Goal: Task Accomplishment & Management: Manage account settings

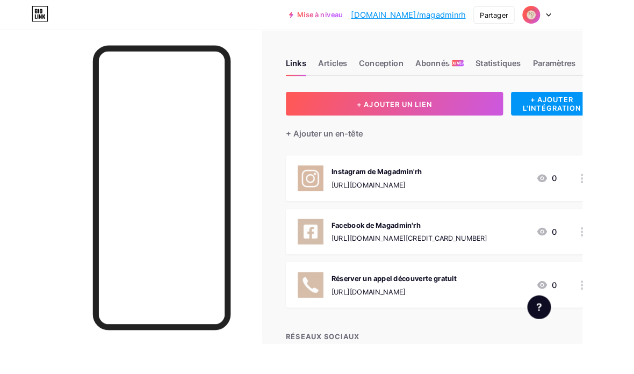
click at [580, 123] on div "+ AJOUTER L'INTÉGRATION" at bounding box center [600, 113] width 89 height 26
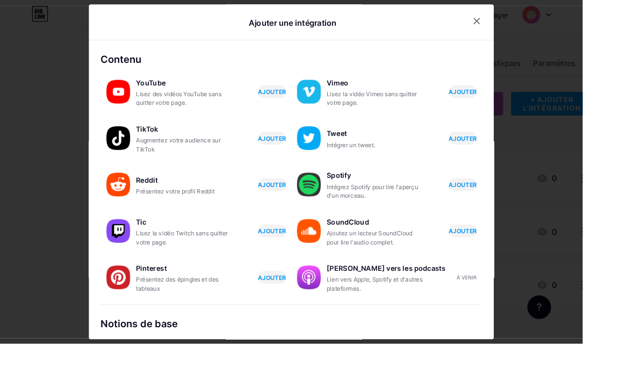
click at [47, 117] on div at bounding box center [317, 187] width 634 height 374
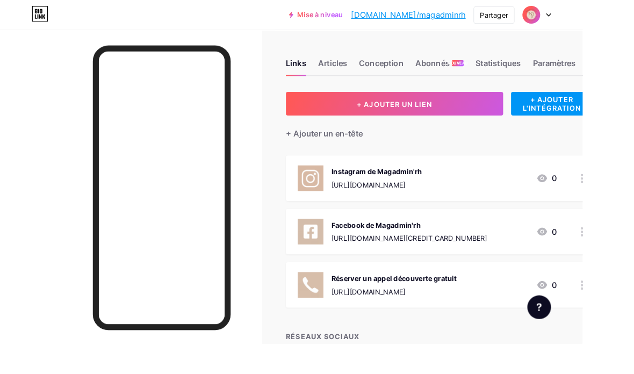
click at [383, 125] on button "+ AJOUTER UN LIEN" at bounding box center [429, 113] width 237 height 26
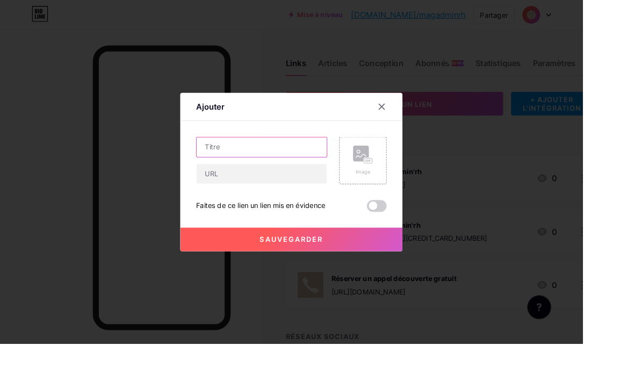
click at [273, 171] on input "text" at bounding box center [285, 160] width 142 height 22
type input "Ebook gratuit"
click at [412, 120] on icon at bounding box center [415, 116] width 9 height 9
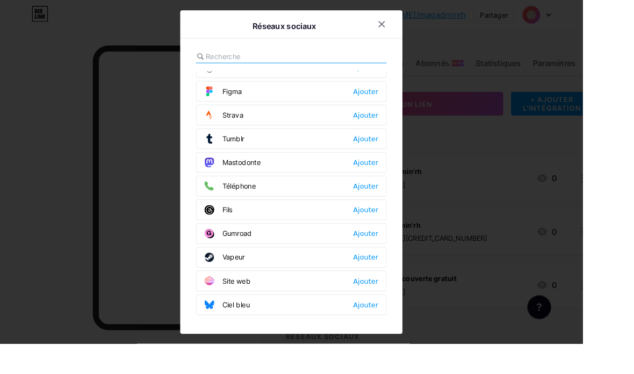
scroll to position [970, 0]
click at [424, 36] on div at bounding box center [415, 26] width 19 height 19
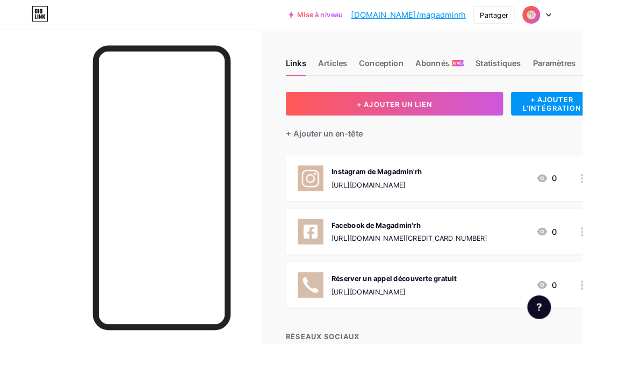
click at [497, 113] on button "+ AJOUTER UN LIEN" at bounding box center [429, 113] width 237 height 26
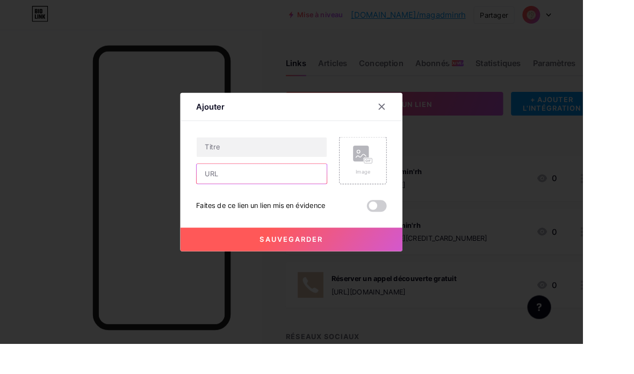
click at [311, 200] on input "text" at bounding box center [285, 189] width 142 height 22
click at [287, 200] on input "text" at bounding box center [285, 189] width 142 height 22
paste input "[URL][DOMAIN_NAME]"
type input "[URL][DOMAIN_NAME]"
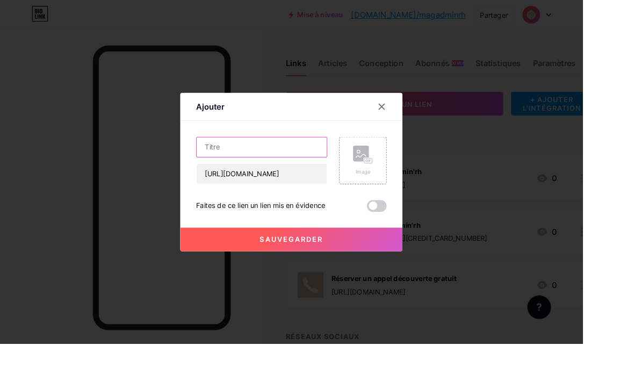
click at [303, 171] on input "text" at bounding box center [285, 160] width 142 height 22
type input "Ebook Bonus"
click at [381, 274] on button "Sauvegarder" at bounding box center [317, 261] width 242 height 26
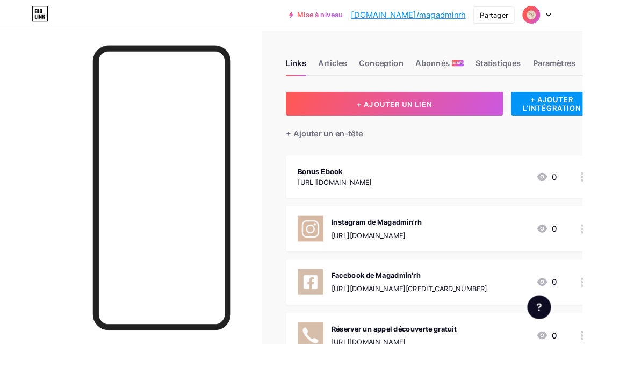
click at [364, 77] on div "Articles" at bounding box center [362, 71] width 32 height 19
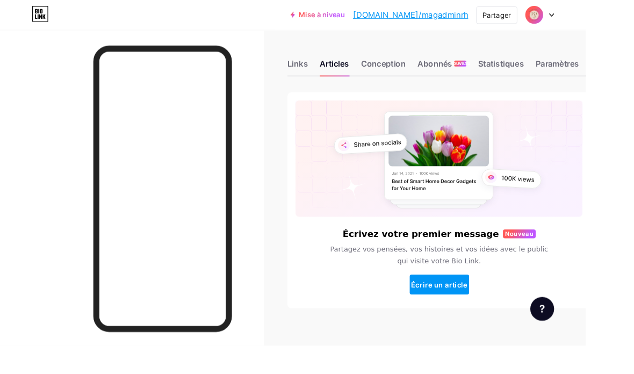
click at [421, 73] on font "Conception" at bounding box center [415, 68] width 48 height 11
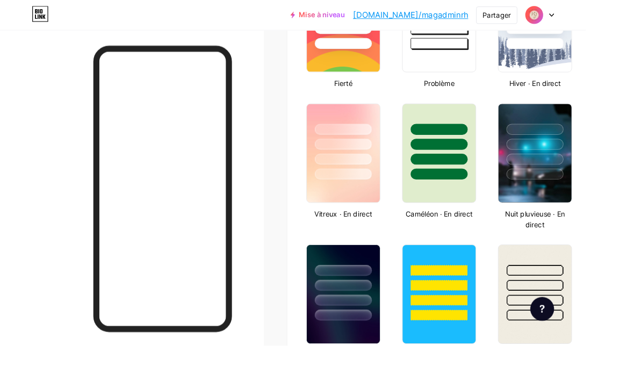
scroll to position [492, 0]
click at [597, 311] on div at bounding box center [579, 309] width 62 height 12
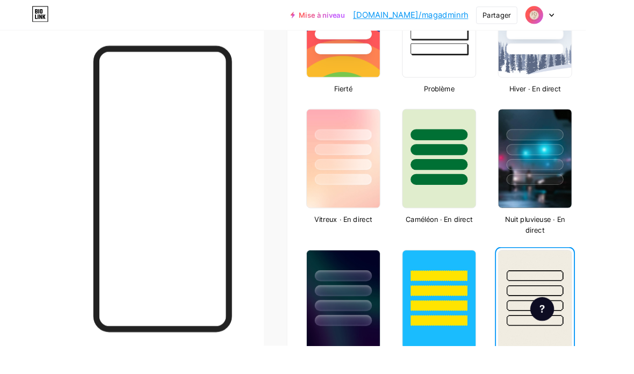
scroll to position [485, 0]
click at [393, 195] on div at bounding box center [372, 195] width 62 height 12
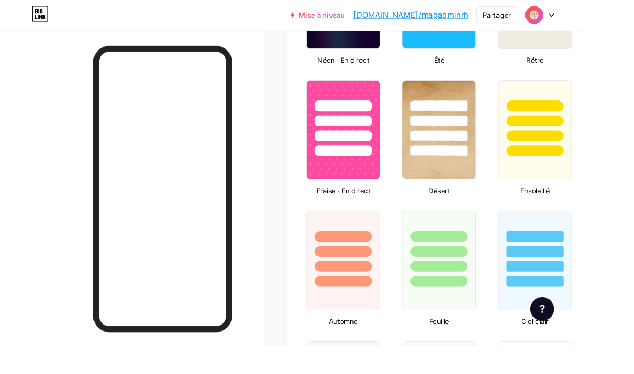
scroll to position [812, 0]
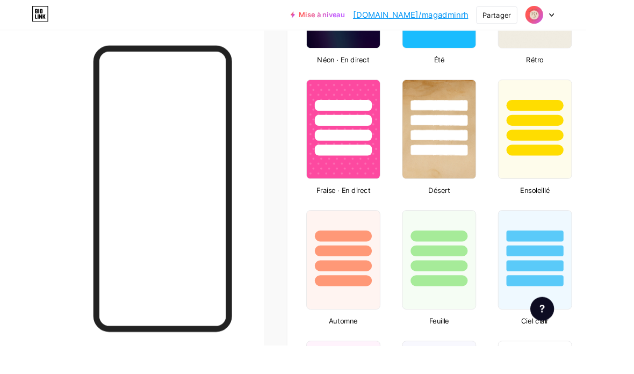
click at [495, 171] on img at bounding box center [475, 140] width 79 height 106
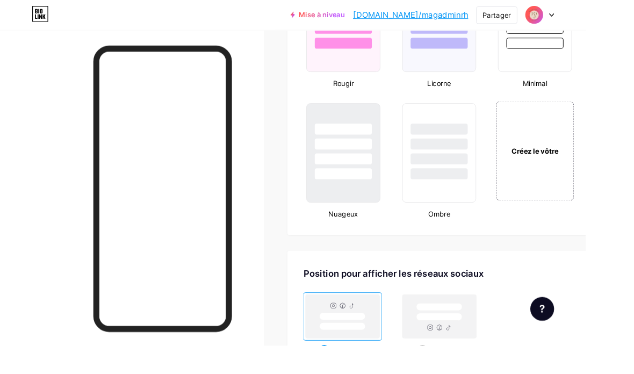
scroll to position [1206, 0]
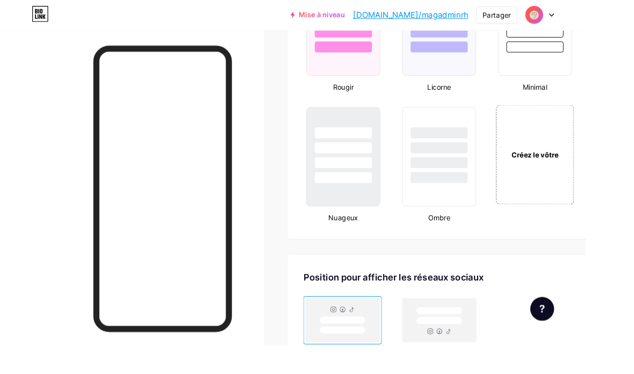
click at [491, 348] on rect at bounding box center [475, 347] width 49 height 8
radio input "true"
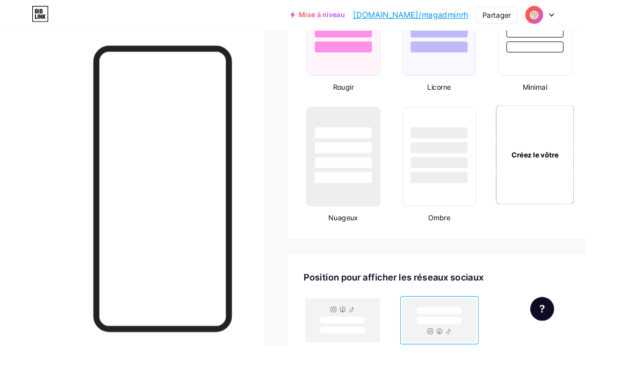
click at [596, 172] on font "Créez le vôtre" at bounding box center [579, 167] width 51 height 9
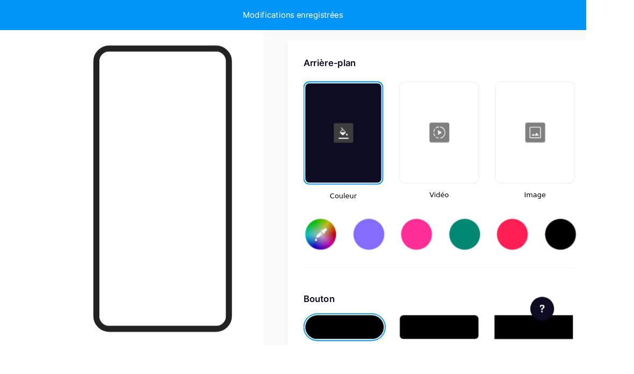
scroll to position [1438, 0]
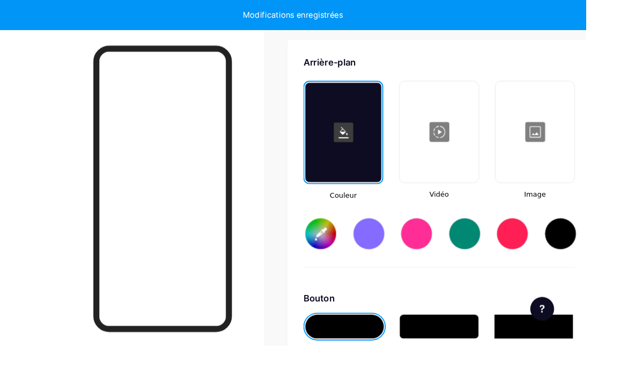
type input "#ffffff"
type input "#000000"
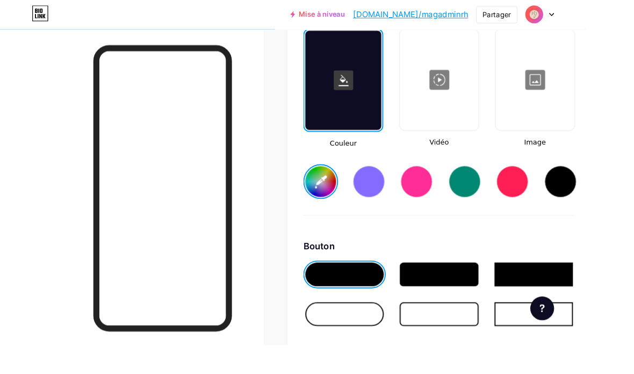
click at [596, 92] on div at bounding box center [579, 87] width 83 height 108
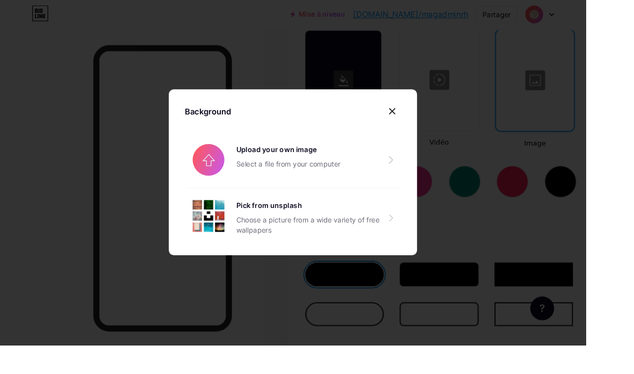
scroll to position [1494, 0]
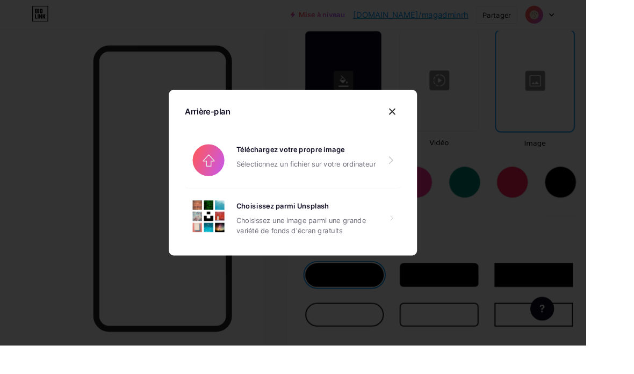
click at [402, 204] on input "file" at bounding box center [317, 174] width 234 height 60
click at [414, 198] on input "file" at bounding box center [317, 174] width 234 height 60
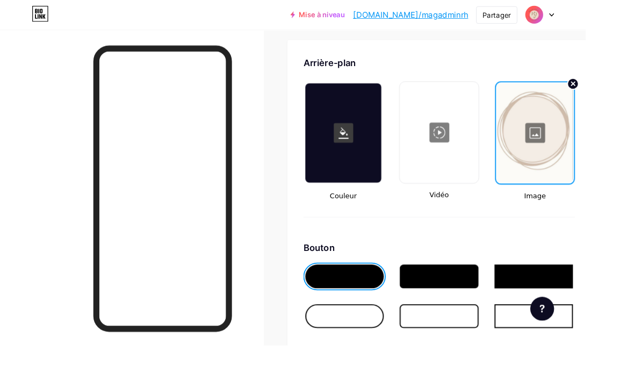
scroll to position [1436, 0]
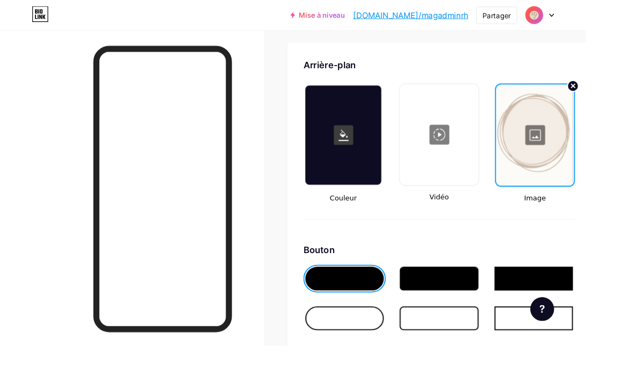
click at [626, 92] on circle at bounding box center [620, 93] width 12 height 12
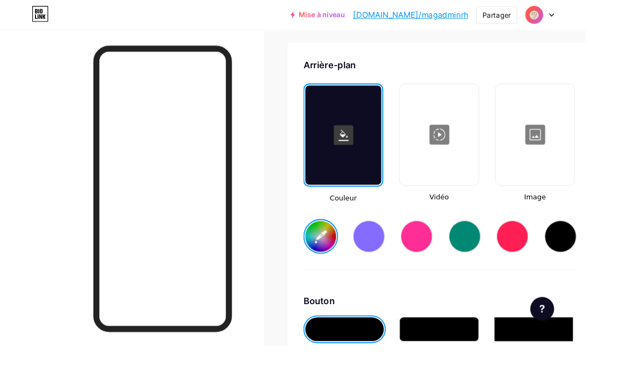
click at [404, 261] on div at bounding box center [399, 256] width 34 height 34
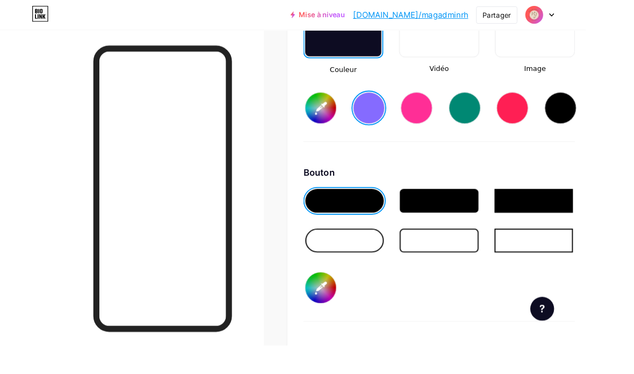
scroll to position [1575, 0]
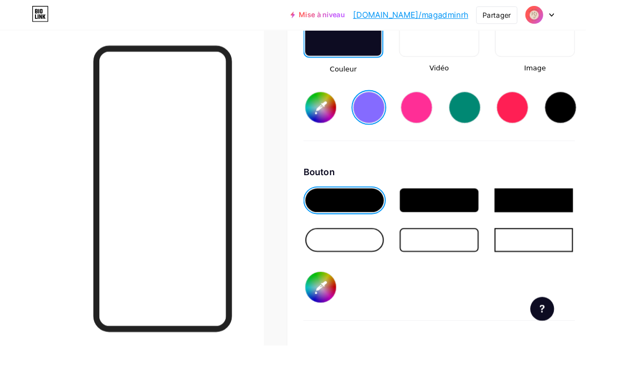
click at [403, 258] on div at bounding box center [373, 260] width 85 height 26
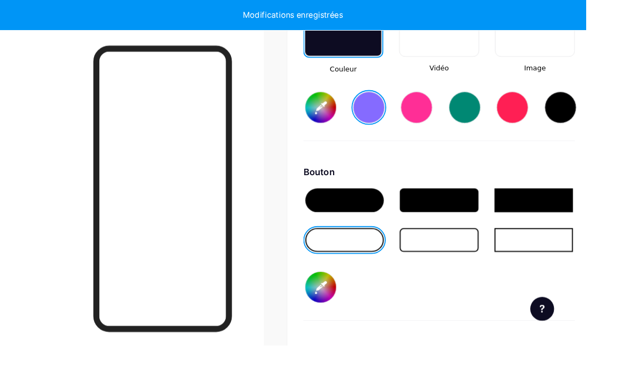
type input "#856bff"
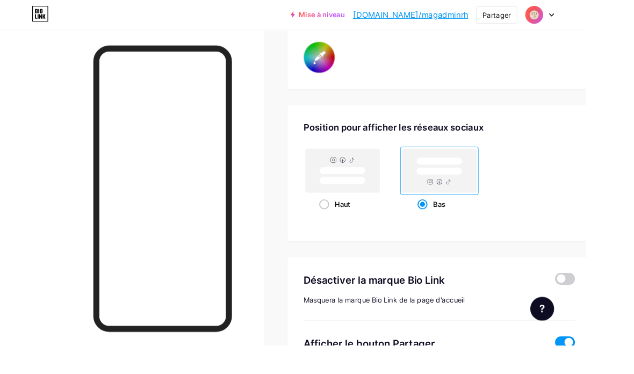
scroll to position [2071, 0]
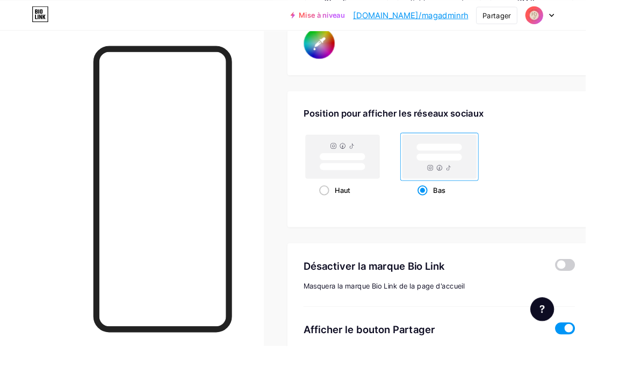
click at [615, 291] on span at bounding box center [612, 286] width 22 height 13
click at [601, 289] on input "checkbox" at bounding box center [601, 289] width 0 height 0
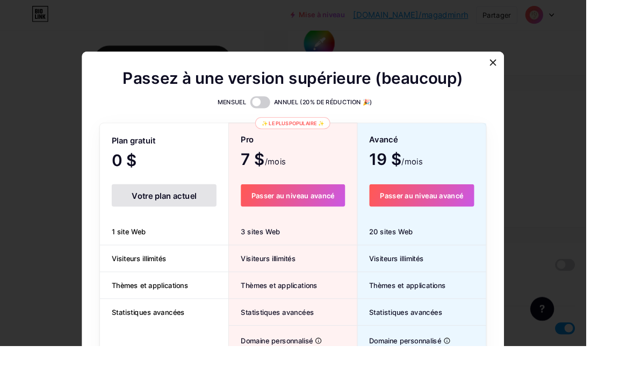
click at [62, 305] on div at bounding box center [317, 187] width 634 height 374
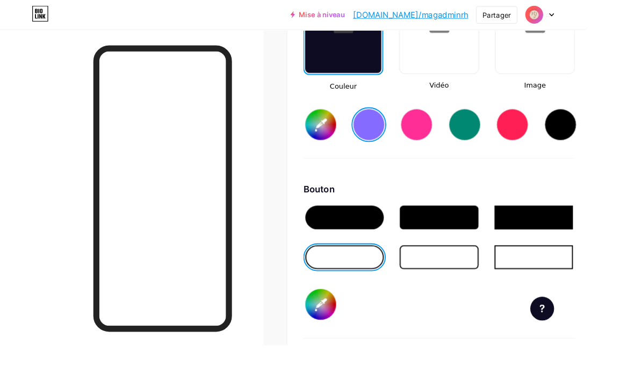
scroll to position [1556, 0]
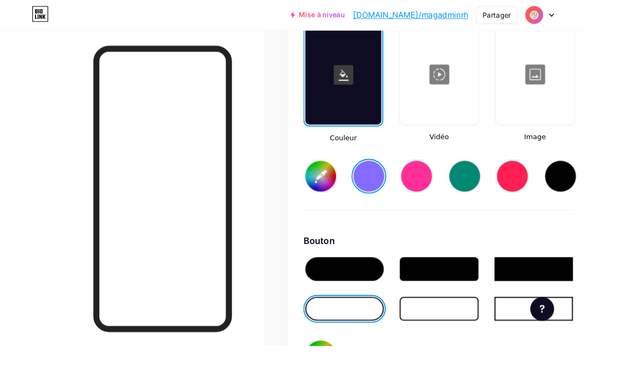
click at [590, 103] on div at bounding box center [579, 81] width 83 height 108
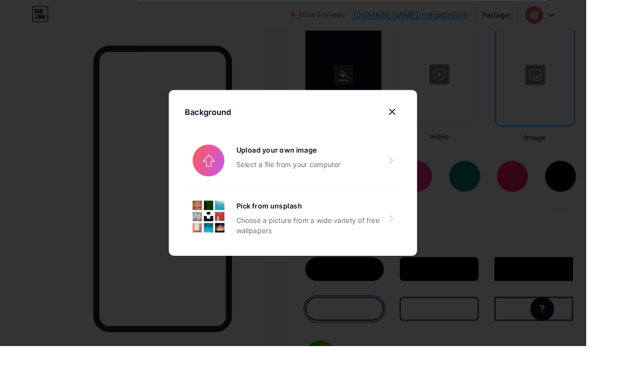
scroll to position [1501, 0]
click at [390, 194] on input "file" at bounding box center [317, 174] width 234 height 60
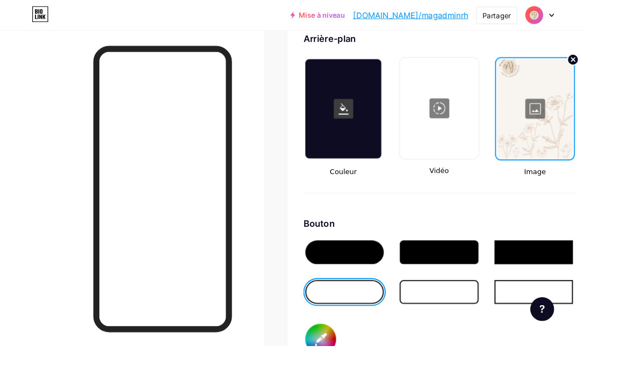
scroll to position [1464, 0]
click at [593, 119] on div at bounding box center [579, 118] width 82 height 108
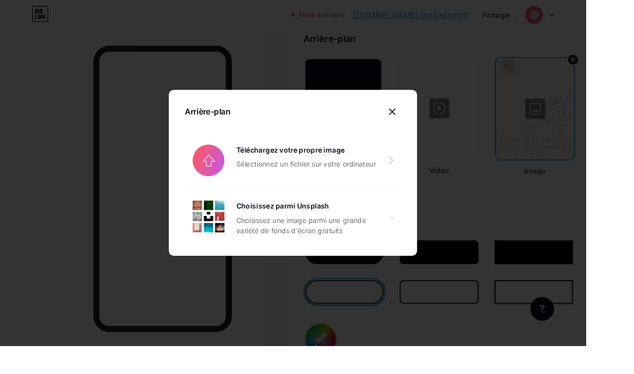
click at [375, 194] on input "file" at bounding box center [317, 174] width 234 height 60
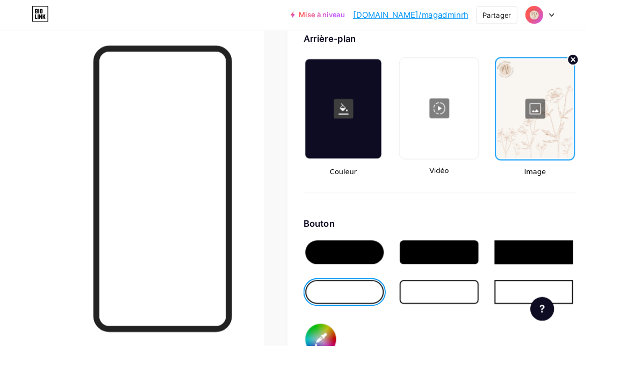
click at [582, 121] on div at bounding box center [579, 118] width 82 height 108
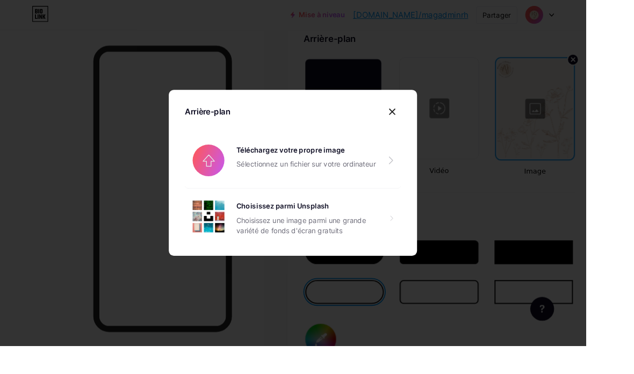
click at [432, 131] on div at bounding box center [424, 120] width 19 height 19
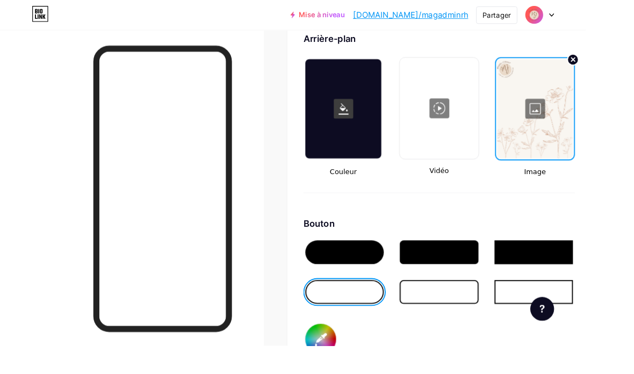
click at [575, 119] on div at bounding box center [579, 118] width 82 height 108
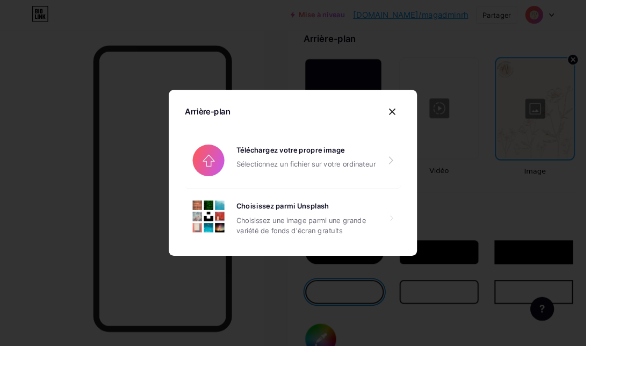
click at [360, 254] on font "Choisissez une image parmi une grande variété de fonds d'écran gratuits" at bounding box center [326, 244] width 140 height 20
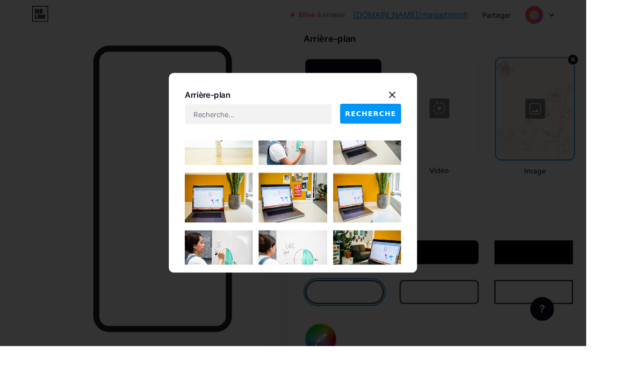
scroll to position [1338, 0]
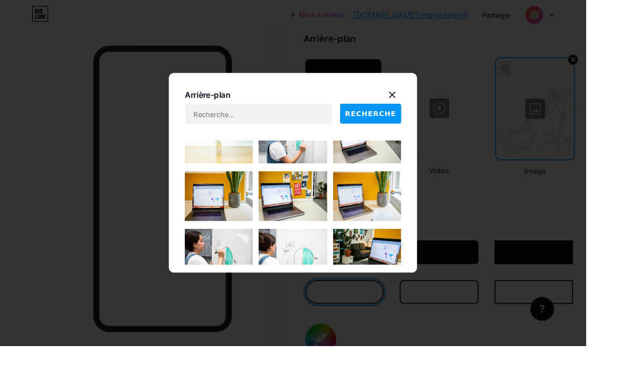
click at [292, 44] on div at bounding box center [317, 187] width 634 height 374
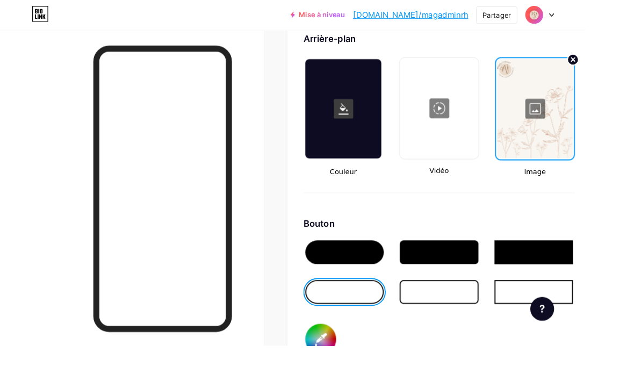
click at [599, 117] on div at bounding box center [579, 118] width 82 height 108
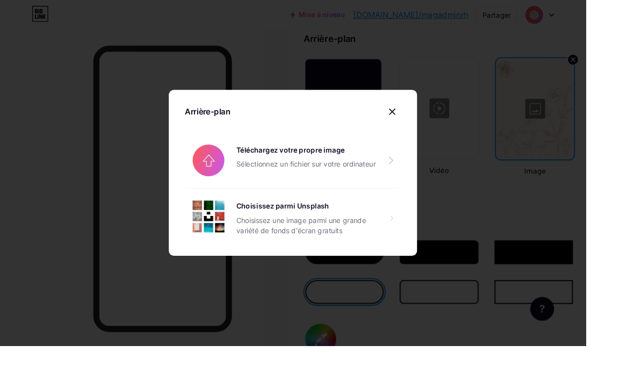
click at [390, 204] on input "file" at bounding box center [317, 174] width 234 height 60
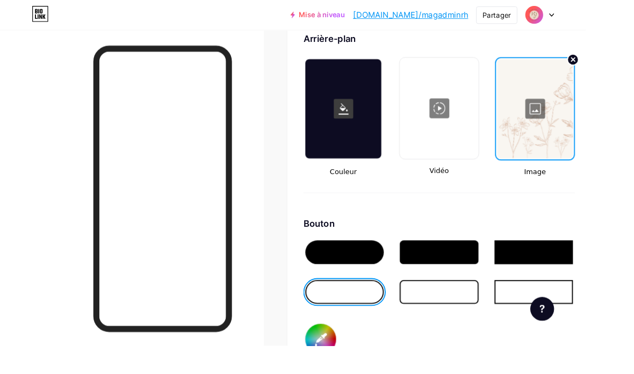
click at [592, 116] on div at bounding box center [579, 118] width 82 height 108
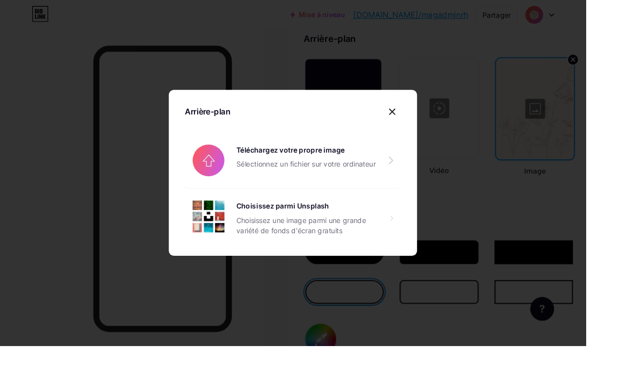
click at [379, 194] on input "file" at bounding box center [317, 174] width 234 height 60
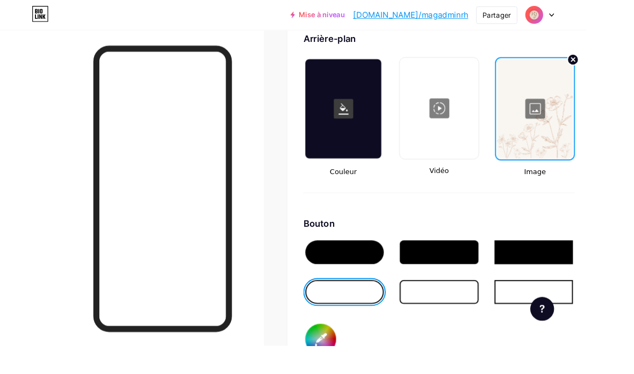
click at [586, 310] on div at bounding box center [577, 316] width 85 height 26
click at [390, 316] on div at bounding box center [373, 316] width 85 height 26
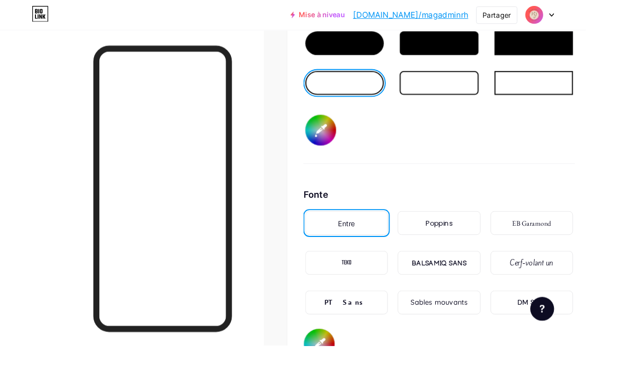
scroll to position [1692, 0]
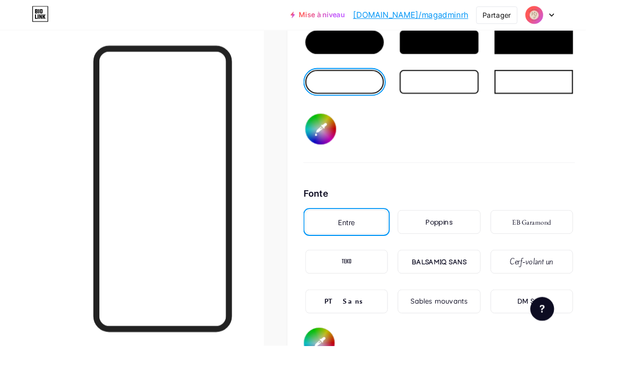
click at [499, 283] on font "BALSAMIQ SANS" at bounding box center [476, 283] width 60 height 9
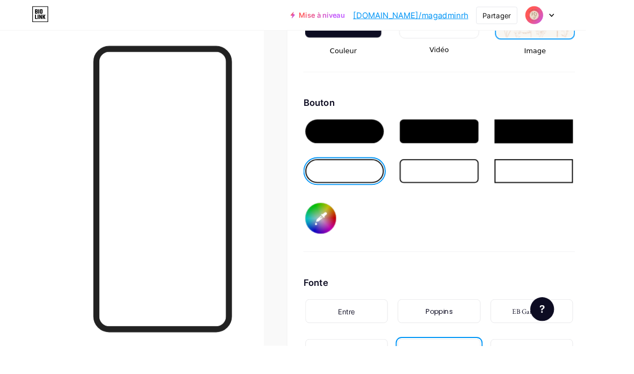
scroll to position [1595, 0]
click at [354, 235] on input "#000000" at bounding box center [347, 236] width 33 height 33
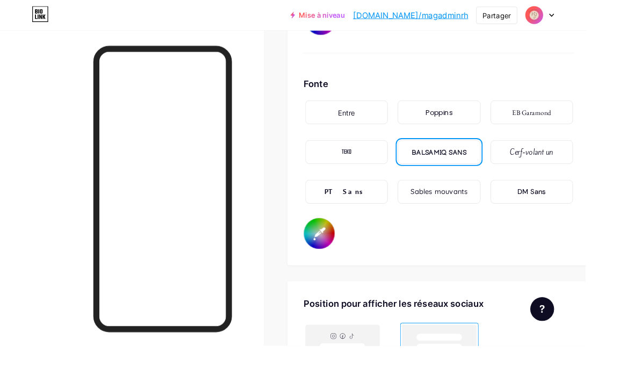
scroll to position [1820, 0]
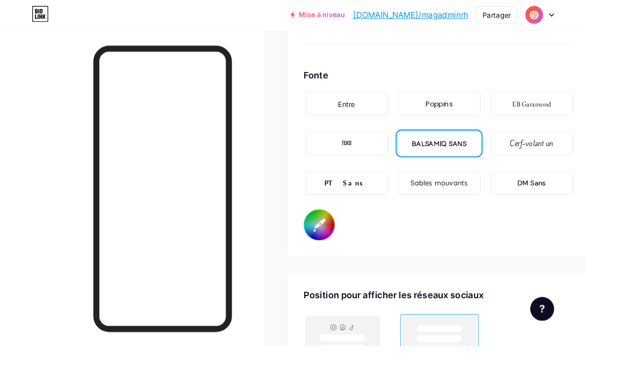
click at [345, 246] on input "#000000" at bounding box center [345, 243] width 33 height 33
click at [402, 156] on div "TEKO" at bounding box center [375, 155] width 89 height 26
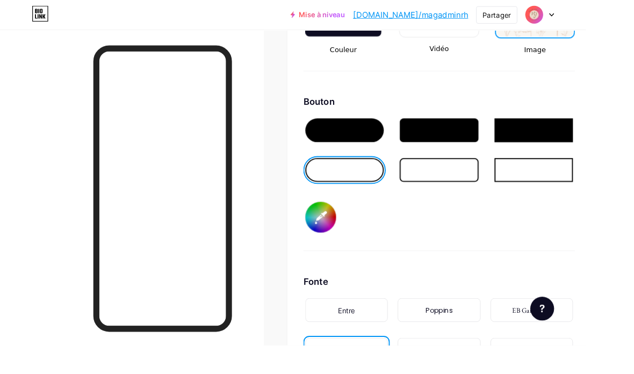
scroll to position [1594, 0]
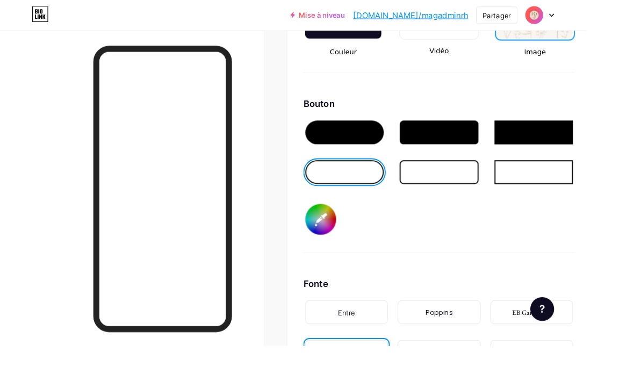
click at [352, 244] on input "#000000" at bounding box center [347, 236] width 33 height 33
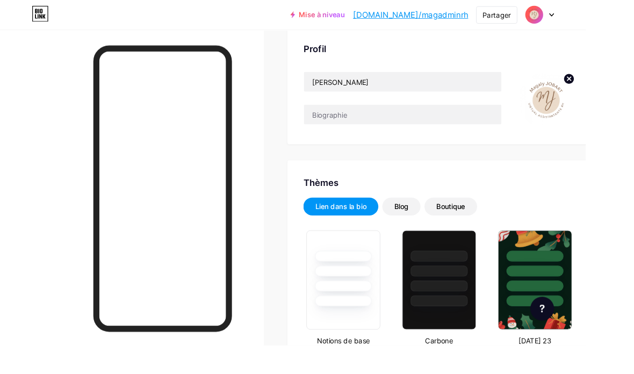
scroll to position [72, 0]
click at [390, 309] on div at bounding box center [372, 309] width 62 height 12
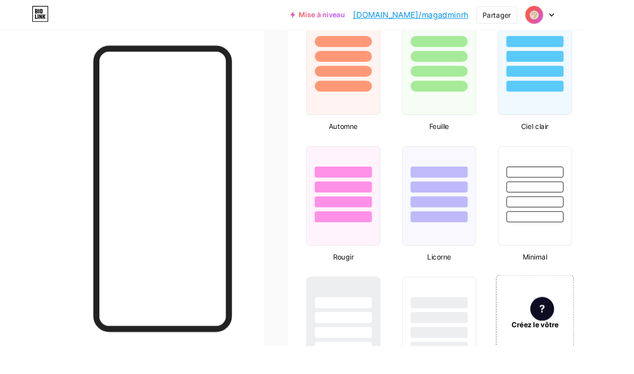
scroll to position [1022, 0]
click at [588, 352] on font "Créez le vôtre" at bounding box center [579, 351] width 51 height 9
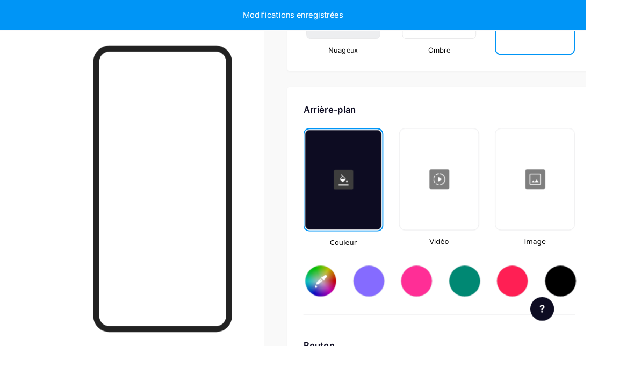
scroll to position [1438, 0]
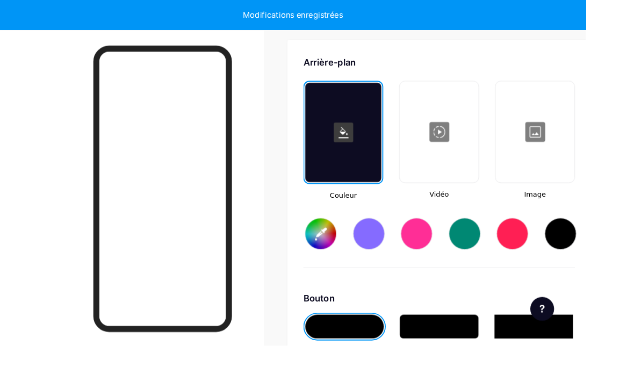
type input "#ffffff"
type input "#000000"
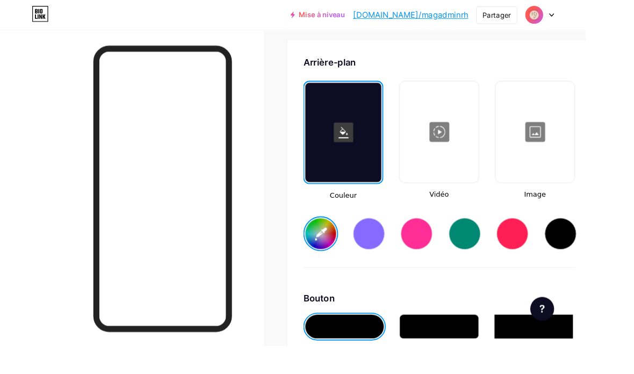
click at [346, 254] on input "#ffffff" at bounding box center [347, 253] width 33 height 33
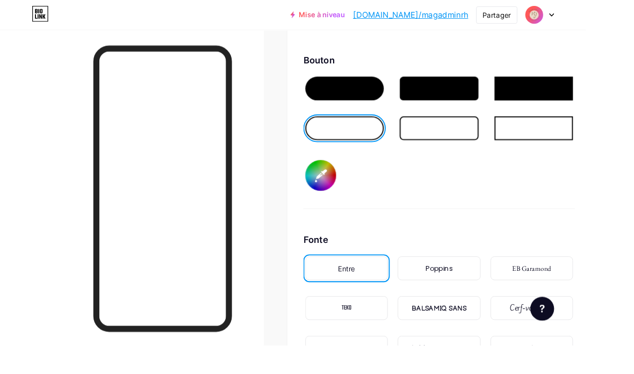
scroll to position [1698, 0]
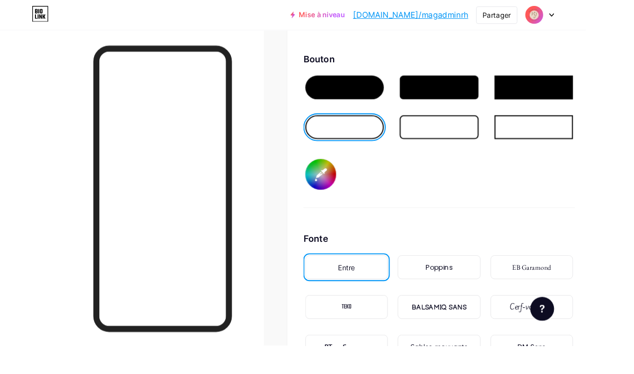
click at [585, 336] on font "Cerf-volant un" at bounding box center [575, 332] width 47 height 11
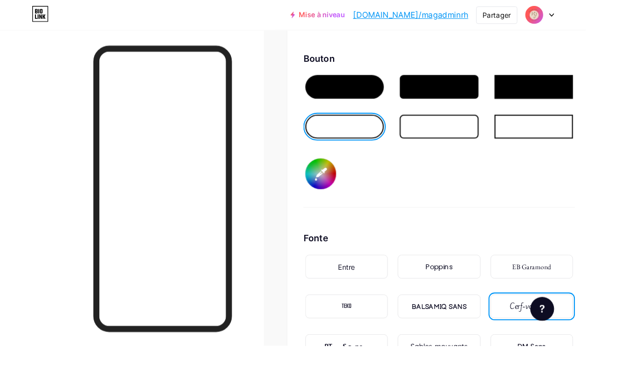
click at [587, 366] on div "DM Sans" at bounding box center [575, 375] width 89 height 26
click at [490, 370] on font "Sables mouvants" at bounding box center [476, 375] width 62 height 10
click at [404, 374] on div "PT Sans" at bounding box center [375, 375] width 89 height 26
click at [486, 292] on font "Poppins" at bounding box center [475, 288] width 29 height 11
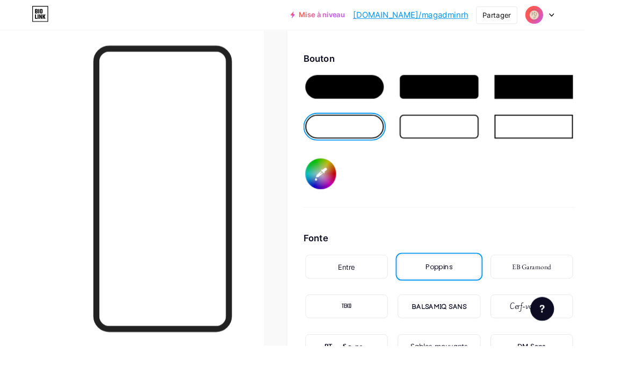
click at [601, 293] on div "EB Garamond" at bounding box center [575, 289] width 89 height 26
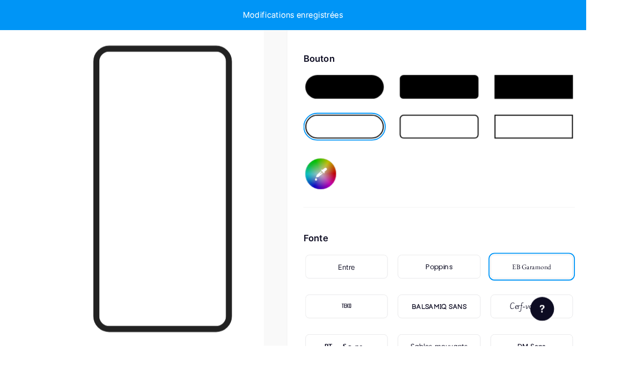
type input "#fff6e9"
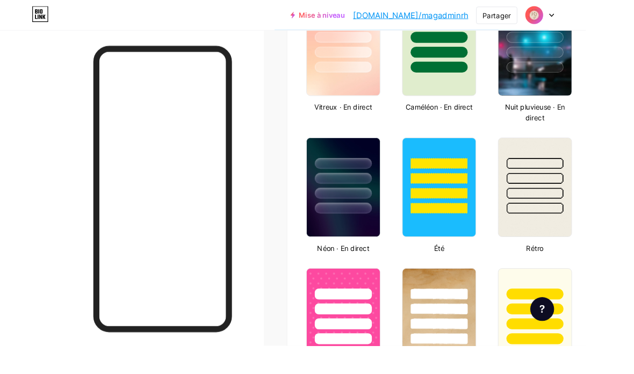
scroll to position [0, 0]
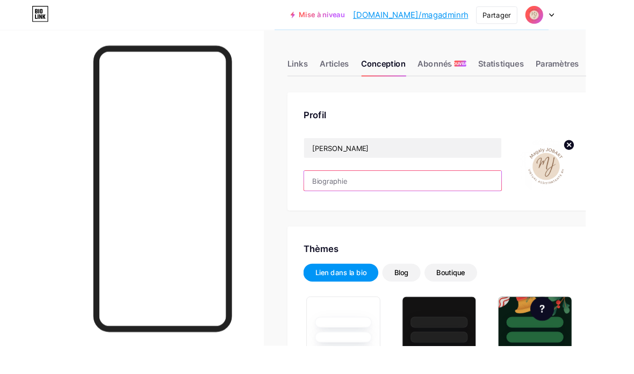
click at [504, 189] on input "text" at bounding box center [436, 196] width 214 height 22
click at [401, 199] on input "text" at bounding box center [436, 196] width 214 height 22
paste input "💼 Assistante digitale RH pour TPE ✨ Je libère ton agenda RH & sécurise vos proc…"
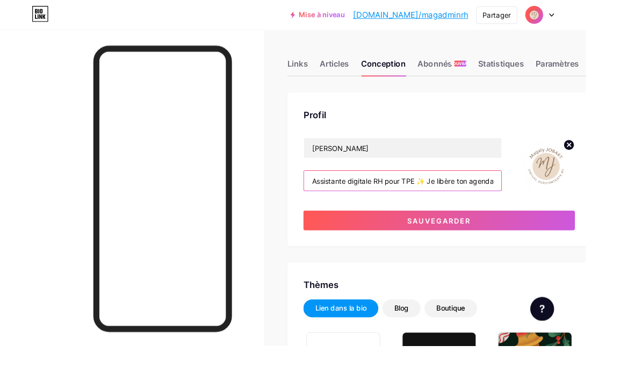
type input "Assistante digitale RH pour TPE ✨ Je libère ton agenda RH & sécurise vos proces…"
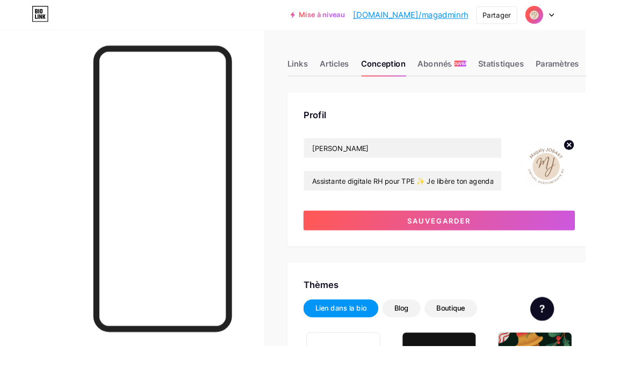
click at [593, 244] on button "Sauvegarder" at bounding box center [475, 239] width 294 height 22
type input "#fff6e9"
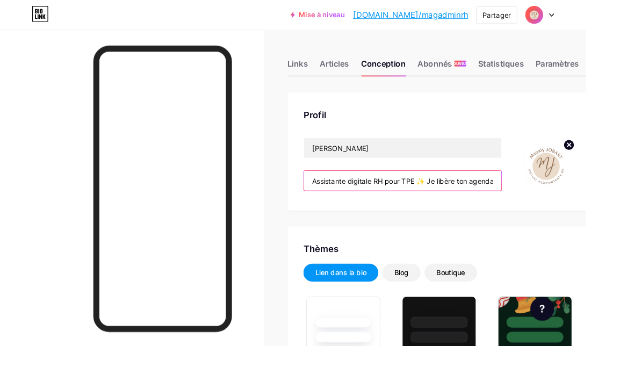
click at [441, 196] on input "Assistante digitale RH pour TPE ✨ Je libère ton agenda RH & sécurise vos proces…" at bounding box center [436, 196] width 214 height 22
click at [460, 191] on input "Assistante digitale RH pour TPE ✨ Je libère ton agenda RH & sécurise vos proces…" at bounding box center [436, 196] width 214 height 22
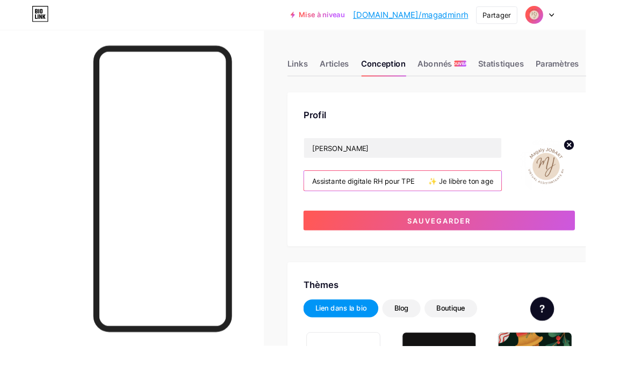
type input "Assistante digitale RH pour TPE ✨ Je libère ton agenda RH & sécurise vos proces…"
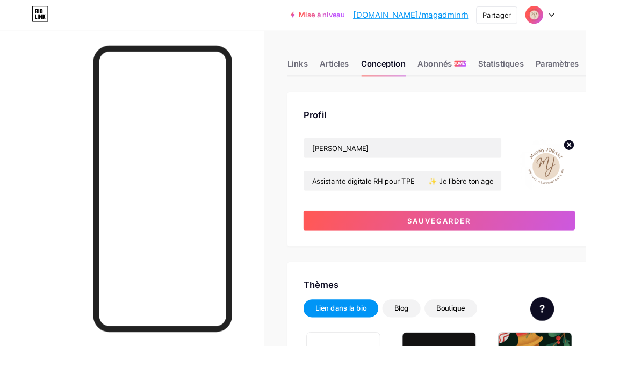
click at [579, 248] on button "Sauvegarder" at bounding box center [475, 239] width 294 height 22
type input "#fff6e9"
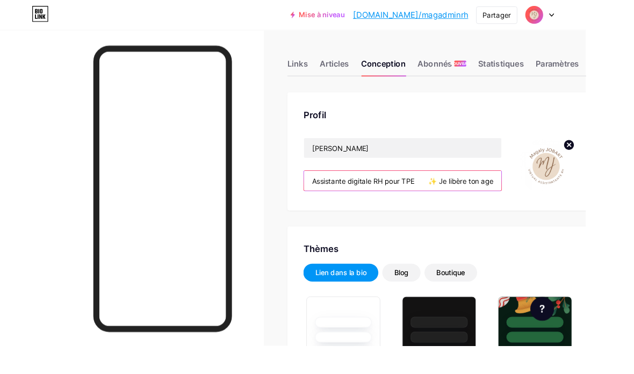
click at [463, 195] on input "Assistante digitale RH pour TPE ✨ Je libère ton agenda RH & sécurise vos proces…" at bounding box center [436, 196] width 214 height 22
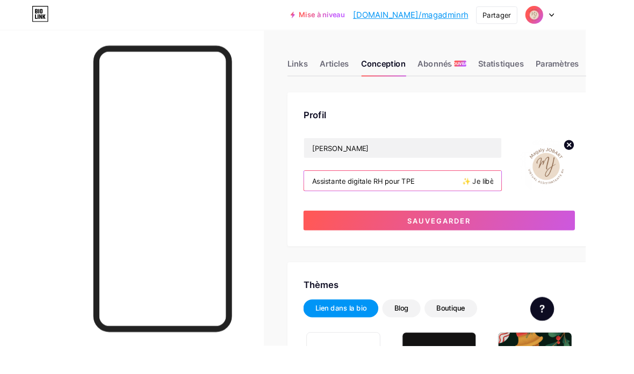
type input "Assistante digitale RH pour TPE ✨ Je libère ton agenda RH & sécurise vos proces…"
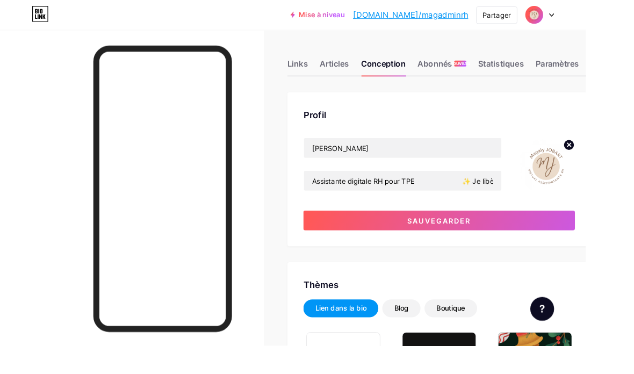
click at [566, 230] on button "Sauvegarder" at bounding box center [475, 239] width 294 height 22
type input "#fff6e9"
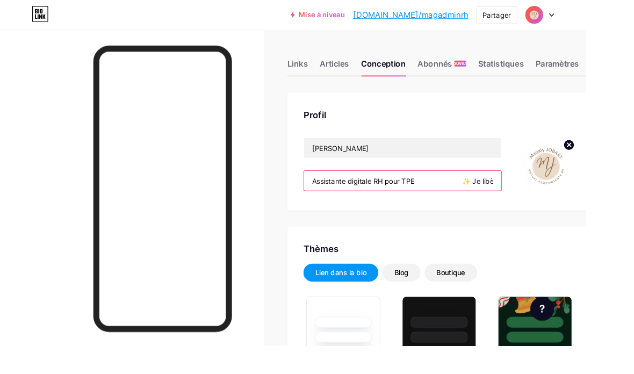
click at [514, 199] on input "Assistante digitale RH pour TPE ✨ Je libère ton agenda RH & sécurise vos proces…" at bounding box center [436, 196] width 214 height 22
click at [520, 189] on input "Assistante digitale RH pour TPE ✨ Je libère ton agenda RH & sécurise vos proces…" at bounding box center [436, 196] width 214 height 22
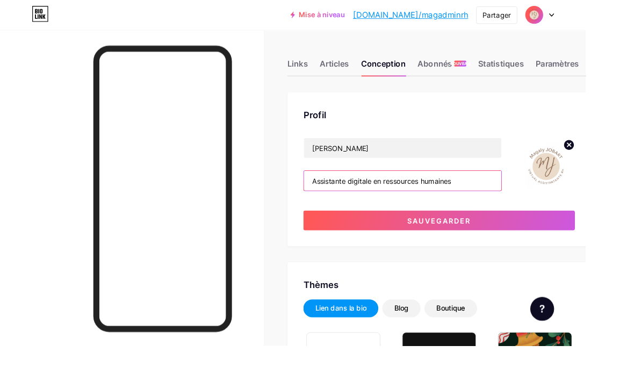
type input "Assistante digitale en ressources humaines"
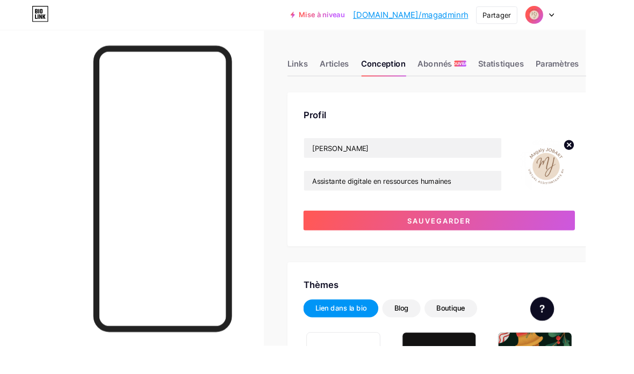
click at [555, 238] on button "Sauvegarder" at bounding box center [475, 239] width 294 height 22
type input "#fff6e9"
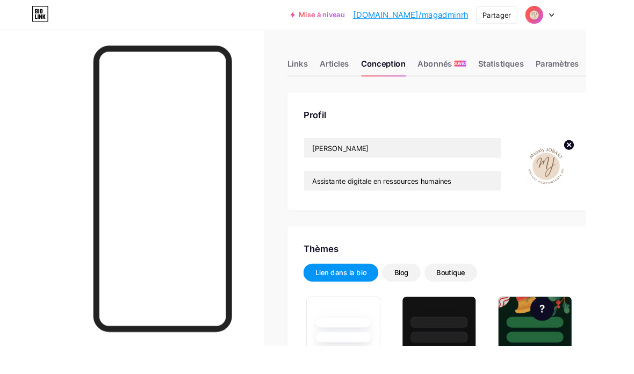
click at [596, 186] on img at bounding box center [592, 180] width 62 height 62
click at [603, 186] on img at bounding box center [592, 180] width 62 height 62
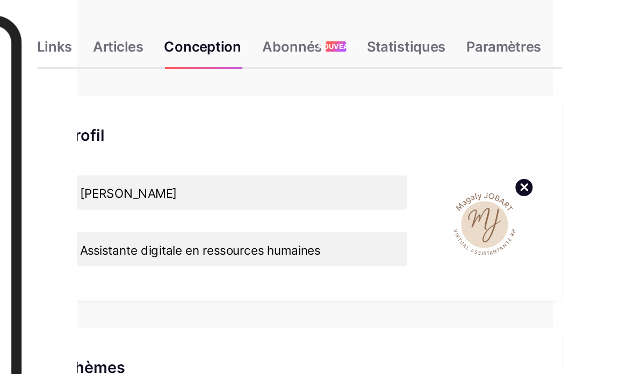
scroll to position [0, 52]
click at [560, 151] on circle at bounding box center [566, 157] width 12 height 12
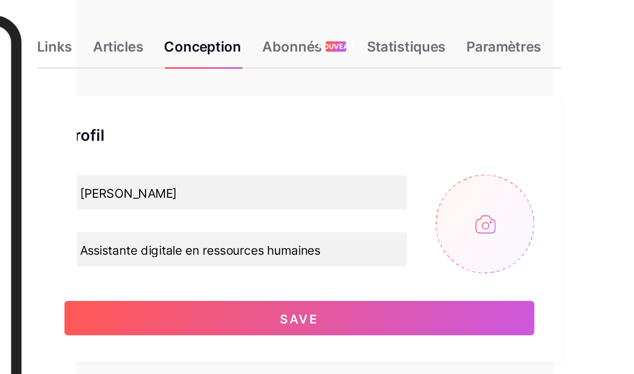
scroll to position [0, 52]
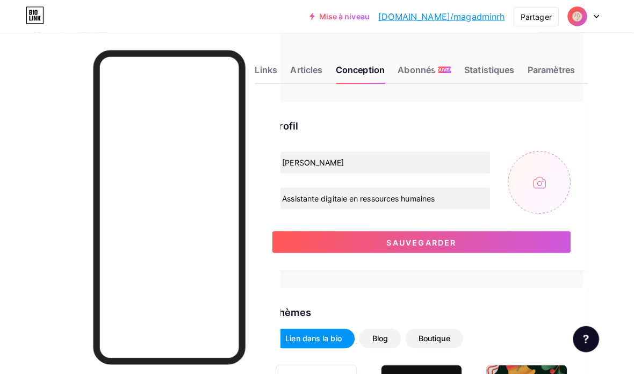
click at [544, 177] on input "file" at bounding box center [541, 180] width 62 height 62
click at [542, 175] on input "file" at bounding box center [541, 180] width 62 height 62
type input "C:\fakepath\IMG_1079.jpeg"
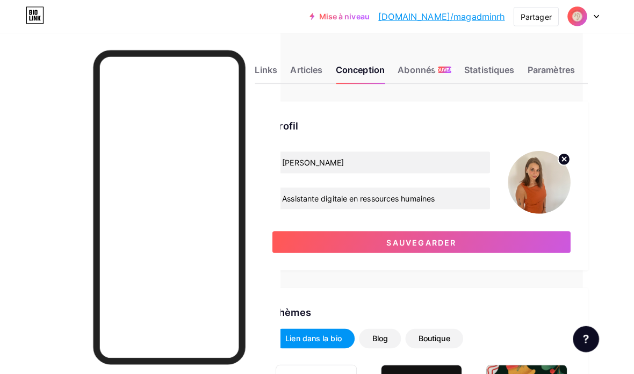
click at [514, 238] on button "Sauvegarder" at bounding box center [425, 239] width 294 height 22
type input "#fff6e9"
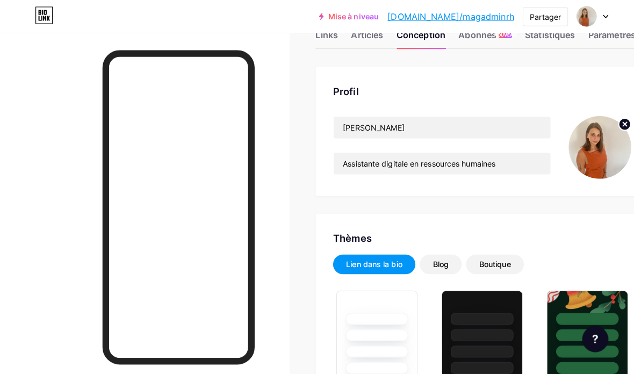
scroll to position [0, 0]
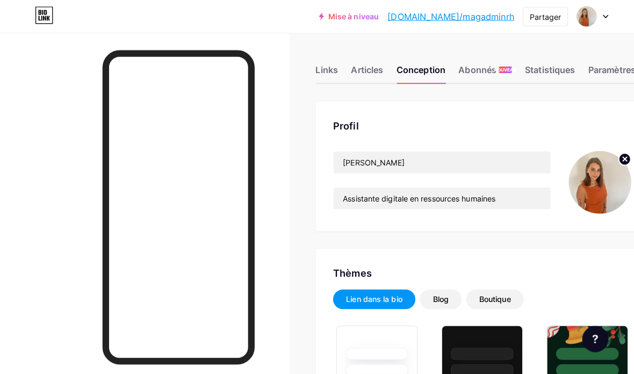
click at [326, 71] on font "Links" at bounding box center [322, 68] width 22 height 11
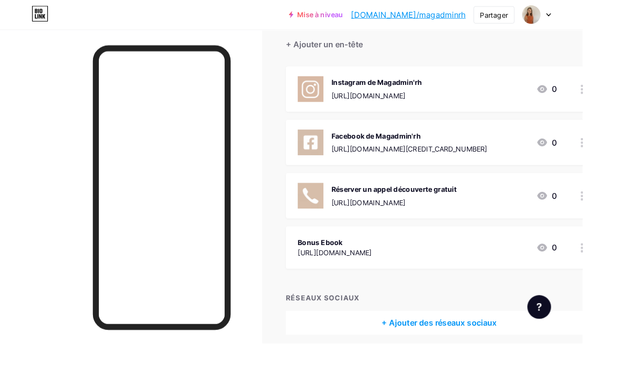
scroll to position [97, 0]
click at [634, 270] on icon at bounding box center [636, 270] width 8 height 10
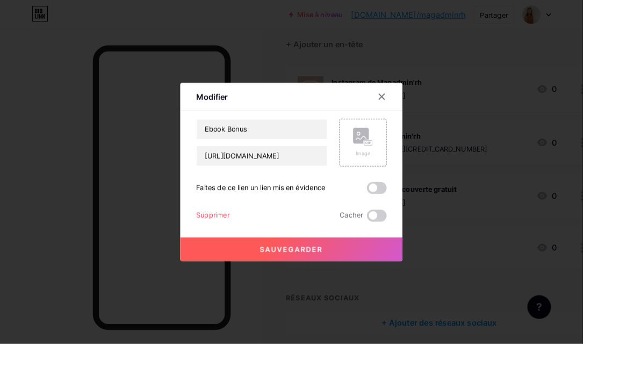
click at [234, 239] on font "Supprimer" at bounding box center [231, 234] width 37 height 9
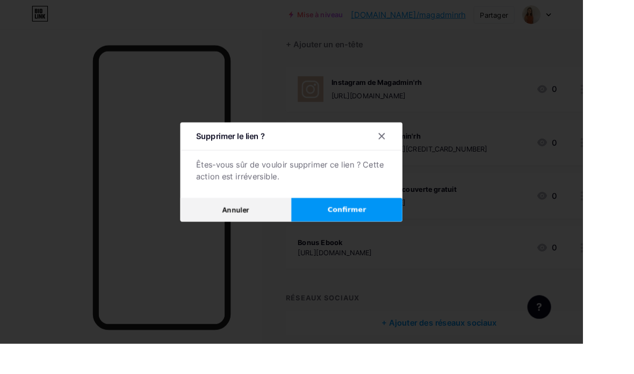
click at [377, 232] on font "Confirmer" at bounding box center [377, 228] width 42 height 9
